Goal: Information Seeking & Learning: Learn about a topic

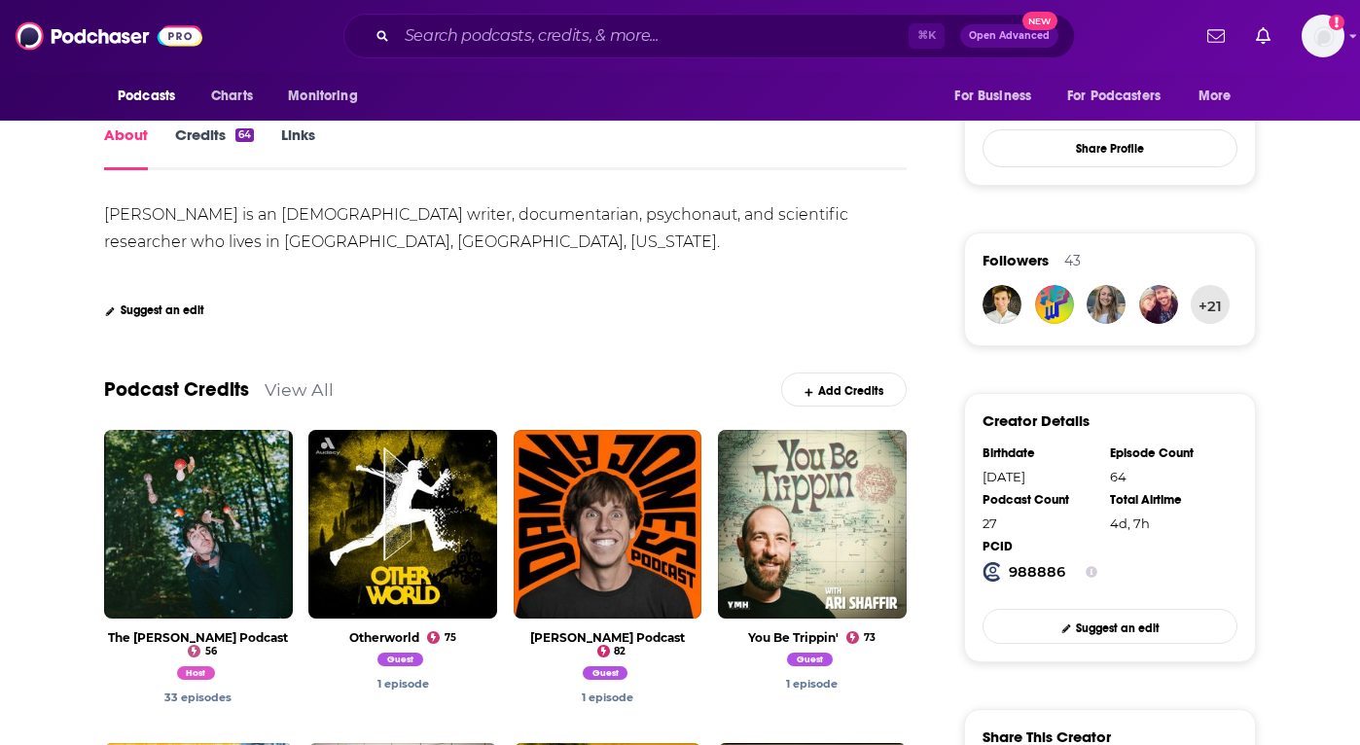
scroll to position [349, 0]
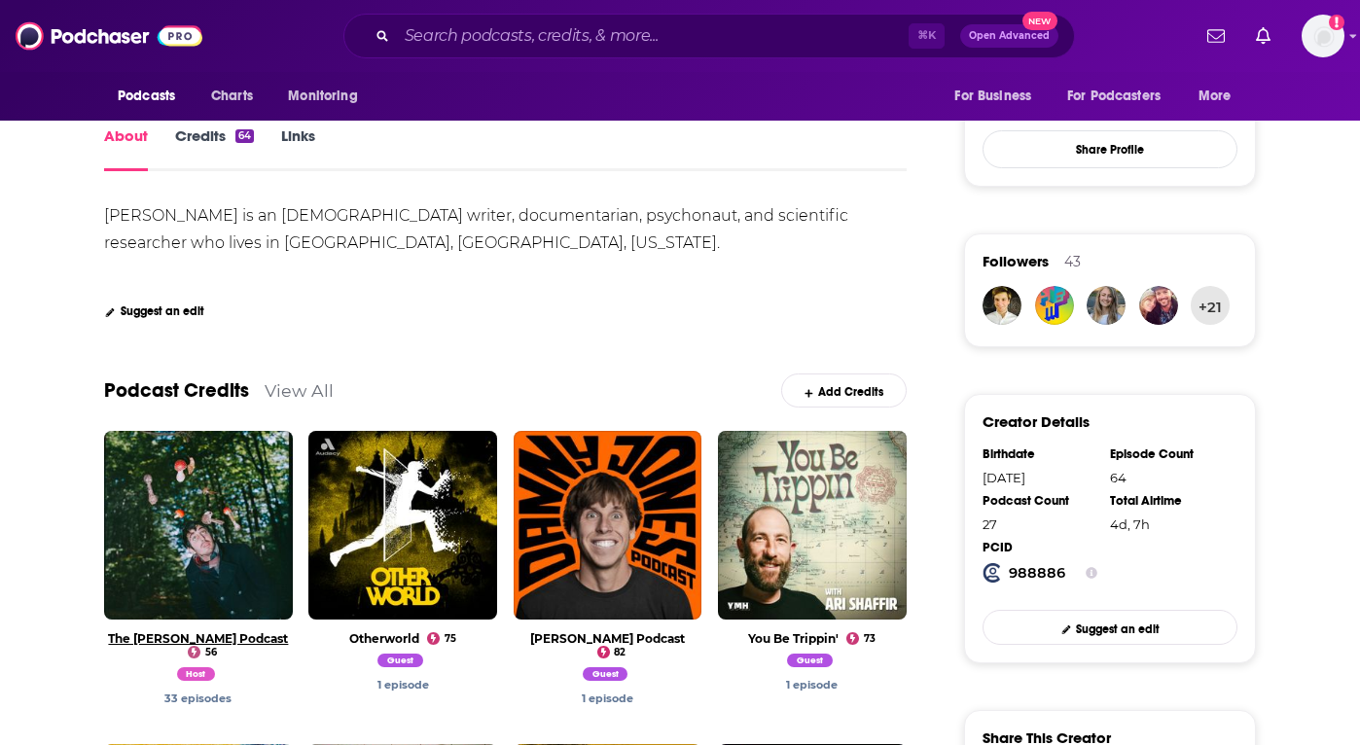
click at [235, 631] on link "The [PERSON_NAME] Podcast" at bounding box center [198, 638] width 180 height 15
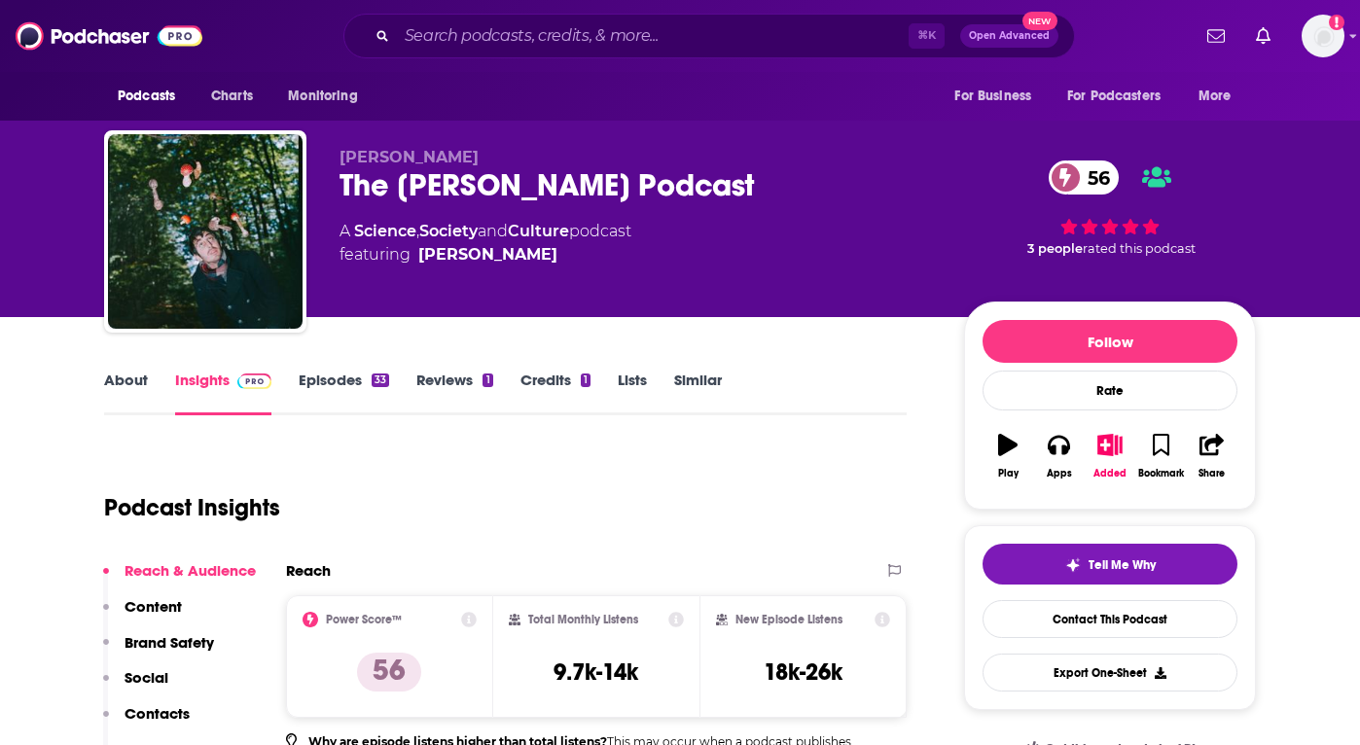
click at [332, 371] on link "Episodes 33" at bounding box center [344, 393] width 90 height 45
